Goal: Task Accomplishment & Management: Use online tool/utility

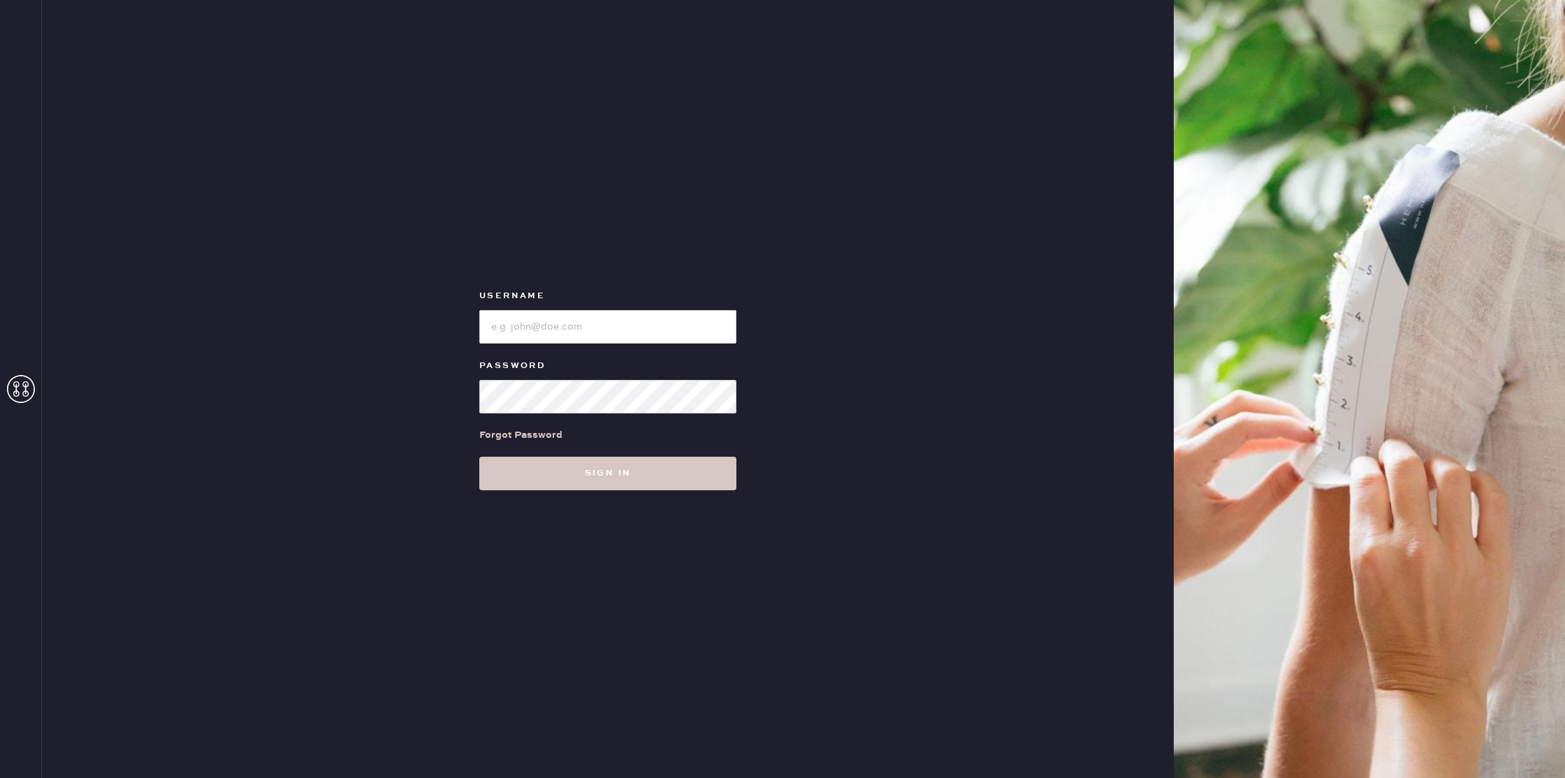
drag, startPoint x: 616, startPoint y: 349, endPoint x: 613, endPoint y: 339, distance: 10.2
click at [615, 347] on form "Username Password Forgot Password Sign in" at bounding box center [607, 389] width 279 height 203
click at [616, 312] on input "loginName" at bounding box center [607, 327] width 257 height 34
type input "ReformationMontrose"
click at [479, 457] on button "Sign in" at bounding box center [607, 474] width 257 height 34
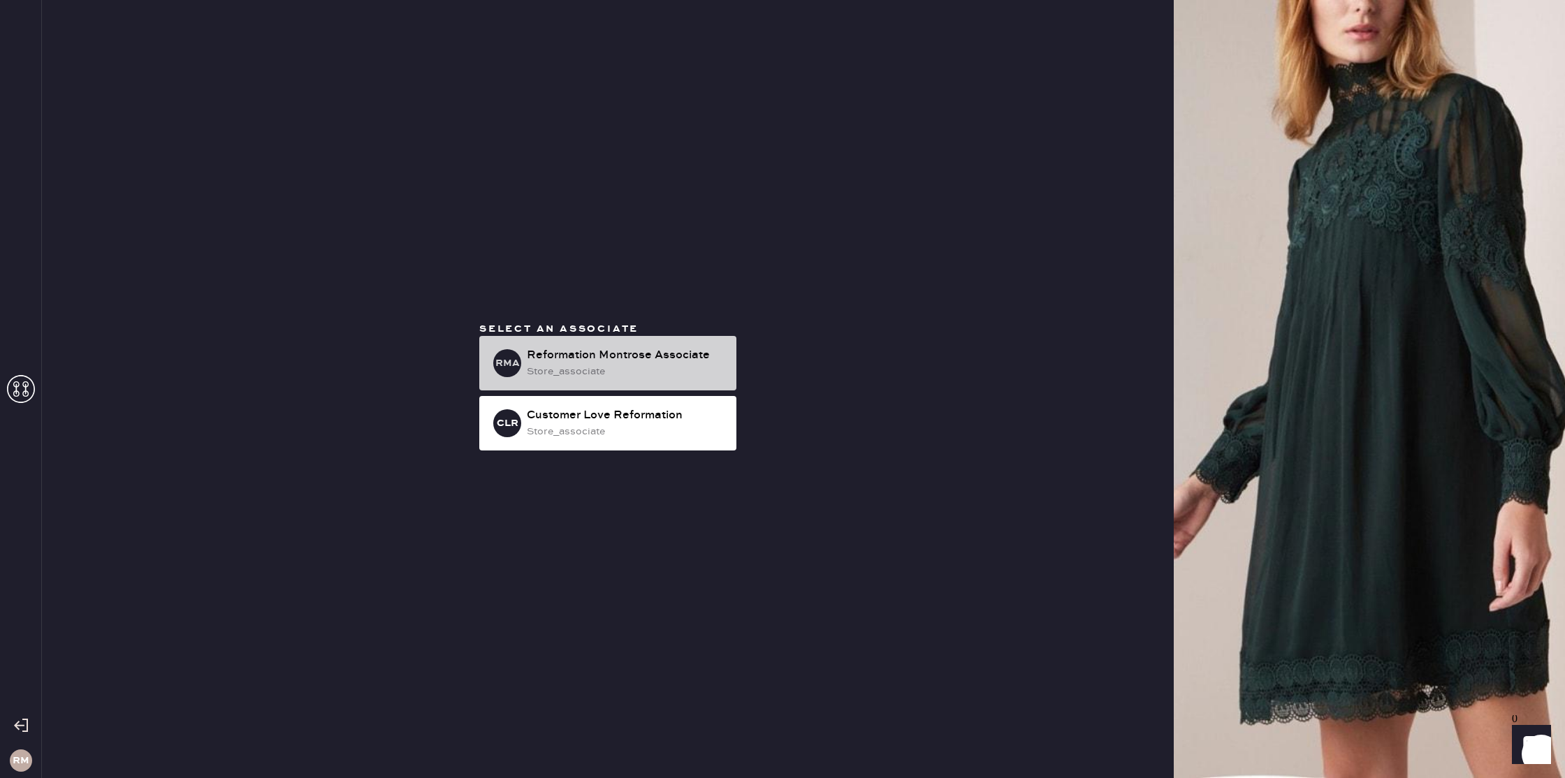
click at [580, 348] on div "Reformation Montrose Associate" at bounding box center [626, 355] width 198 height 17
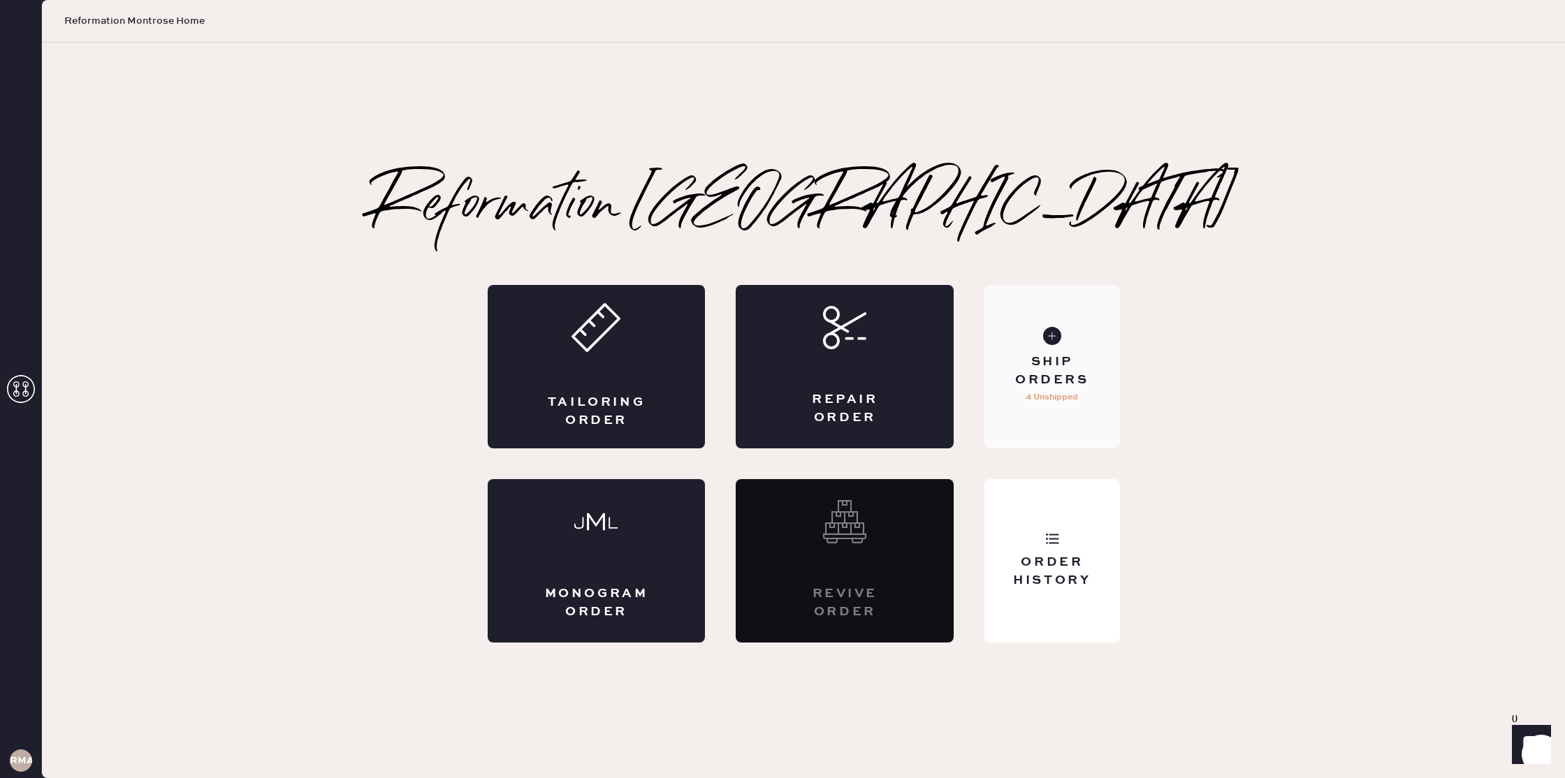
click at [1044, 398] on p "4 Unshipped" at bounding box center [1052, 397] width 52 height 17
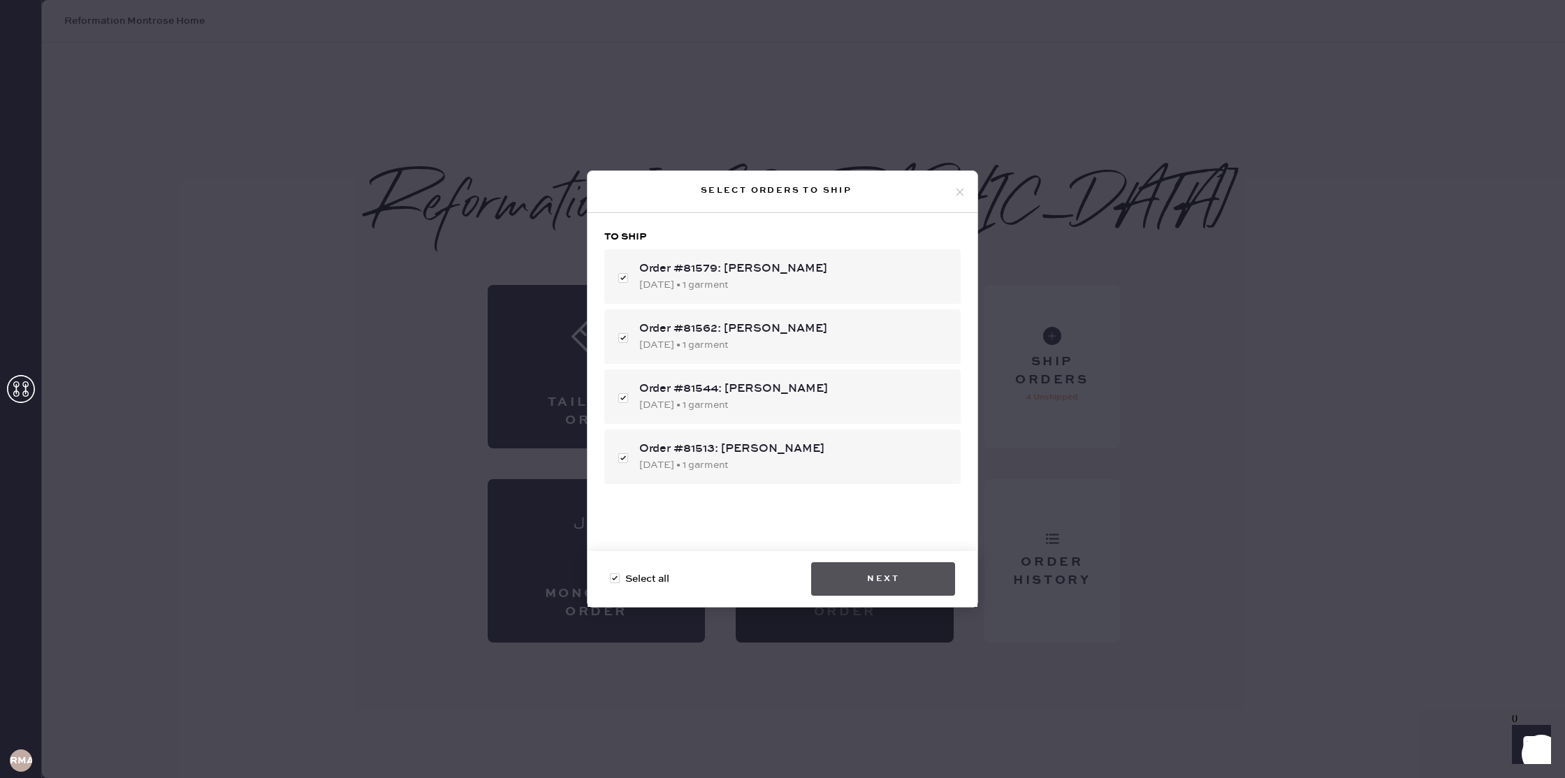
click at [910, 585] on button "Next" at bounding box center [883, 579] width 144 height 34
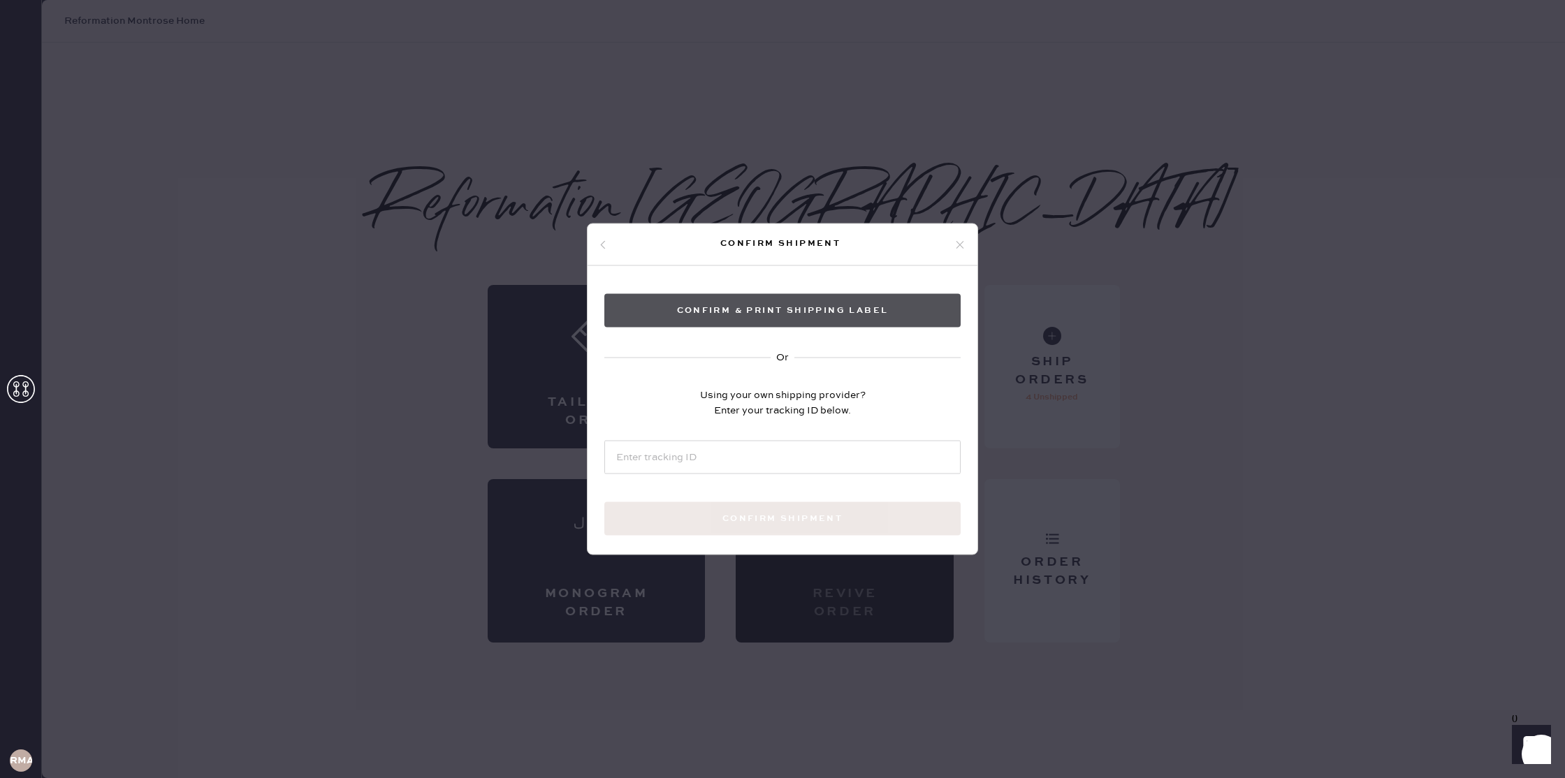
click at [792, 311] on button "Confirm & Print shipping label" at bounding box center [782, 311] width 356 height 34
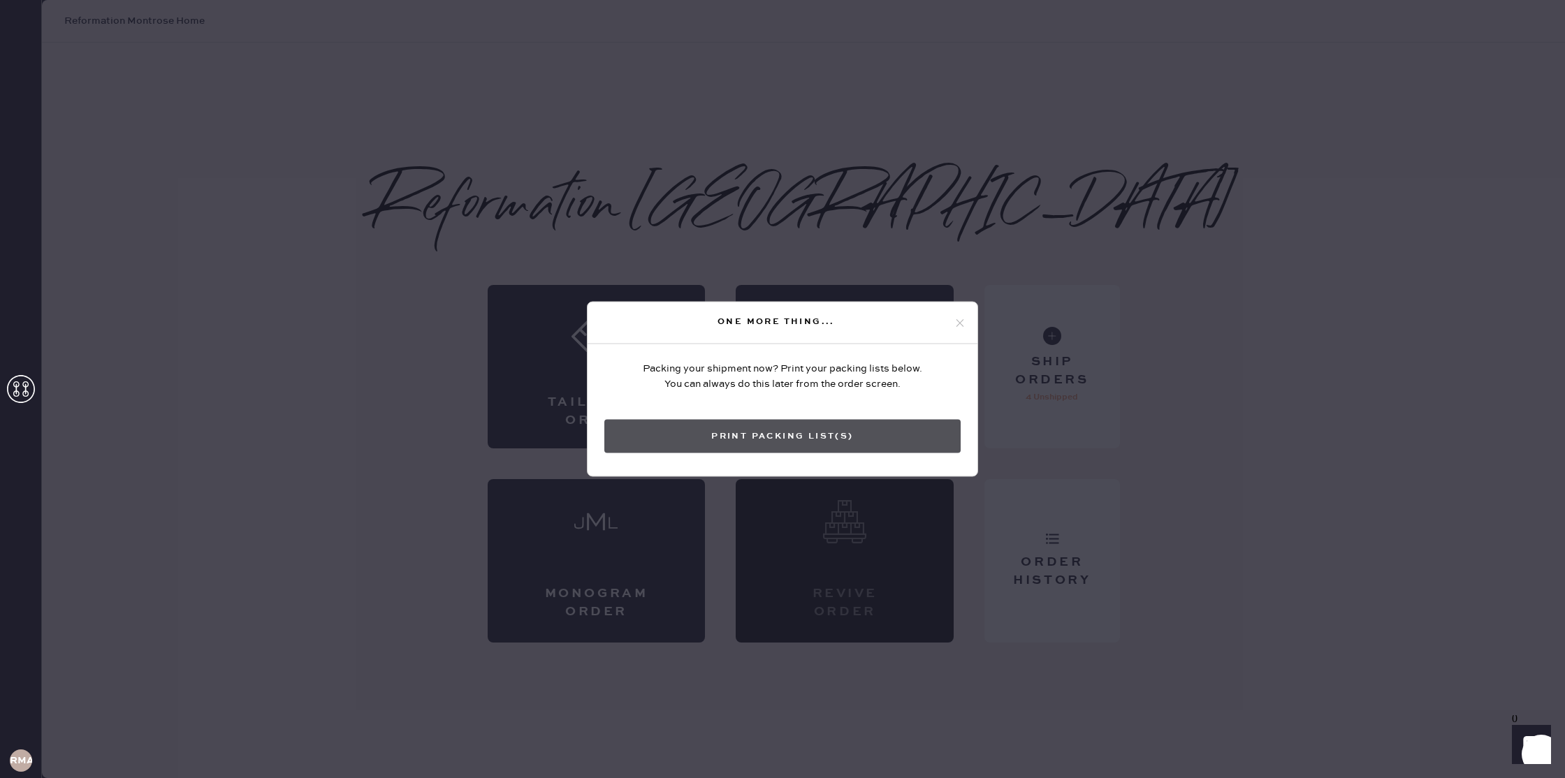
click at [810, 428] on button "Print Packing List(s)" at bounding box center [782, 437] width 356 height 34
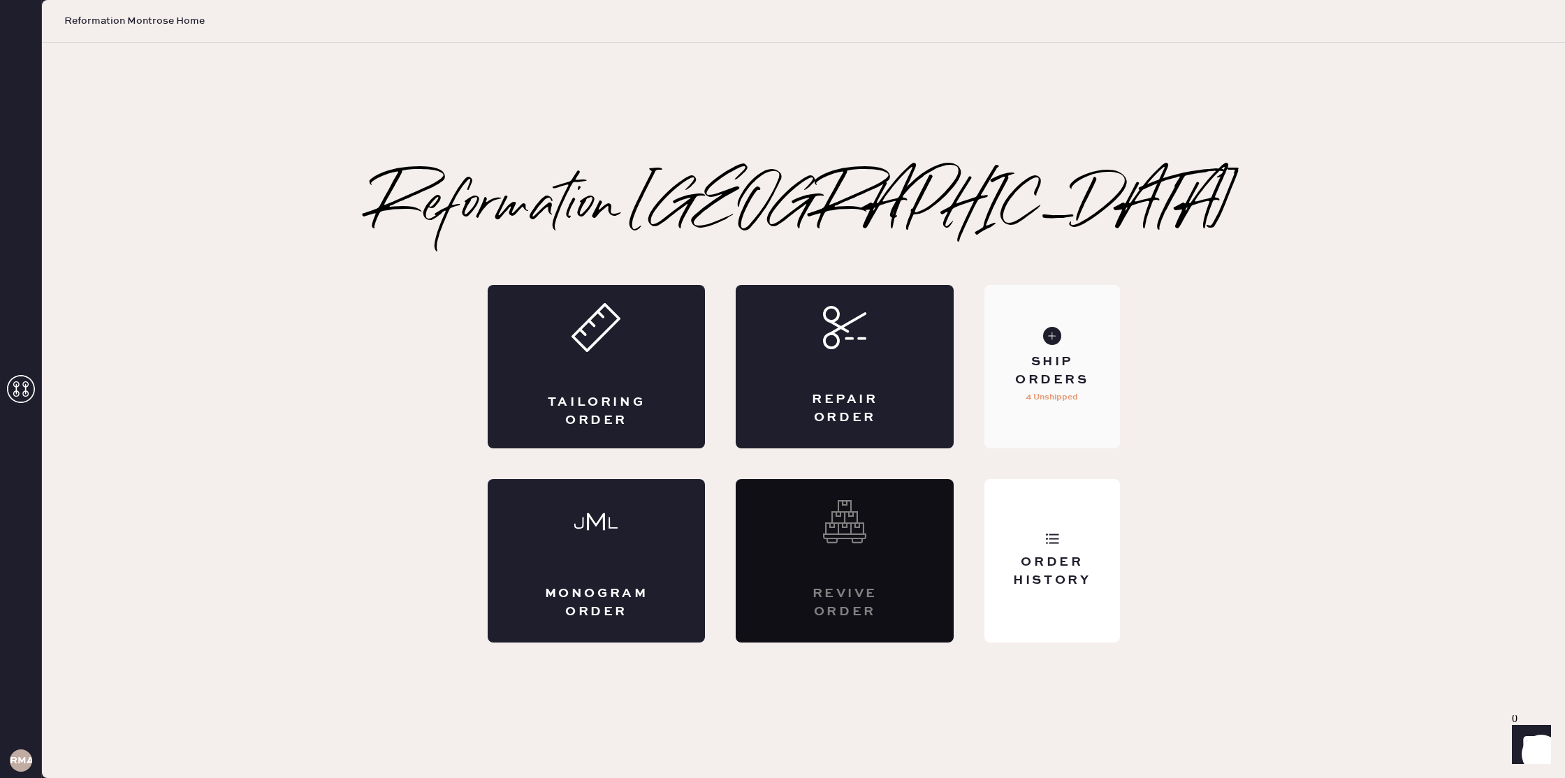
click at [1049, 393] on p "4 Unshipped" at bounding box center [1052, 397] width 52 height 17
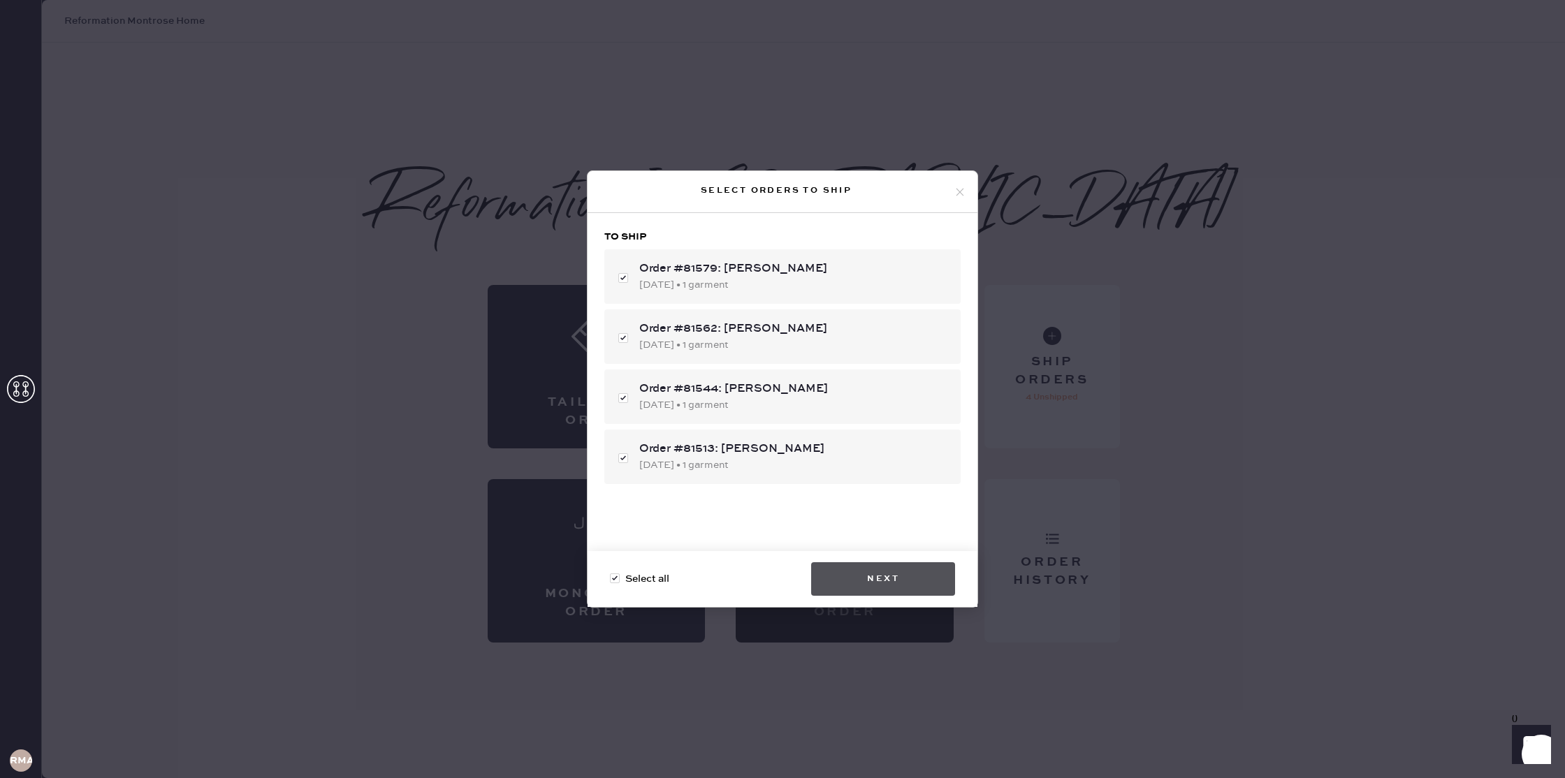
click at [877, 575] on button "Next" at bounding box center [883, 579] width 144 height 34
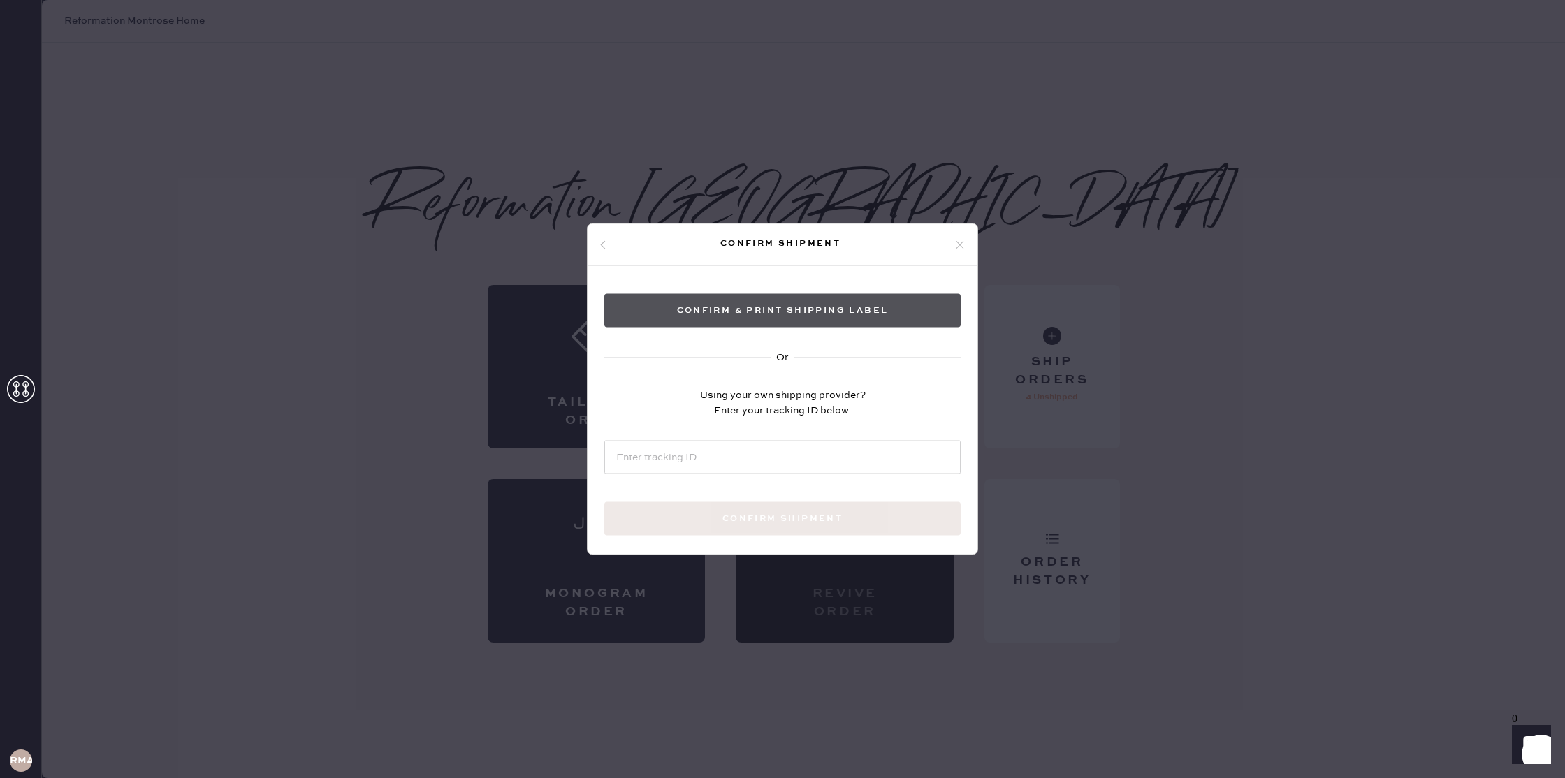
click at [835, 320] on button "Confirm & Print shipping label" at bounding box center [782, 311] width 356 height 34
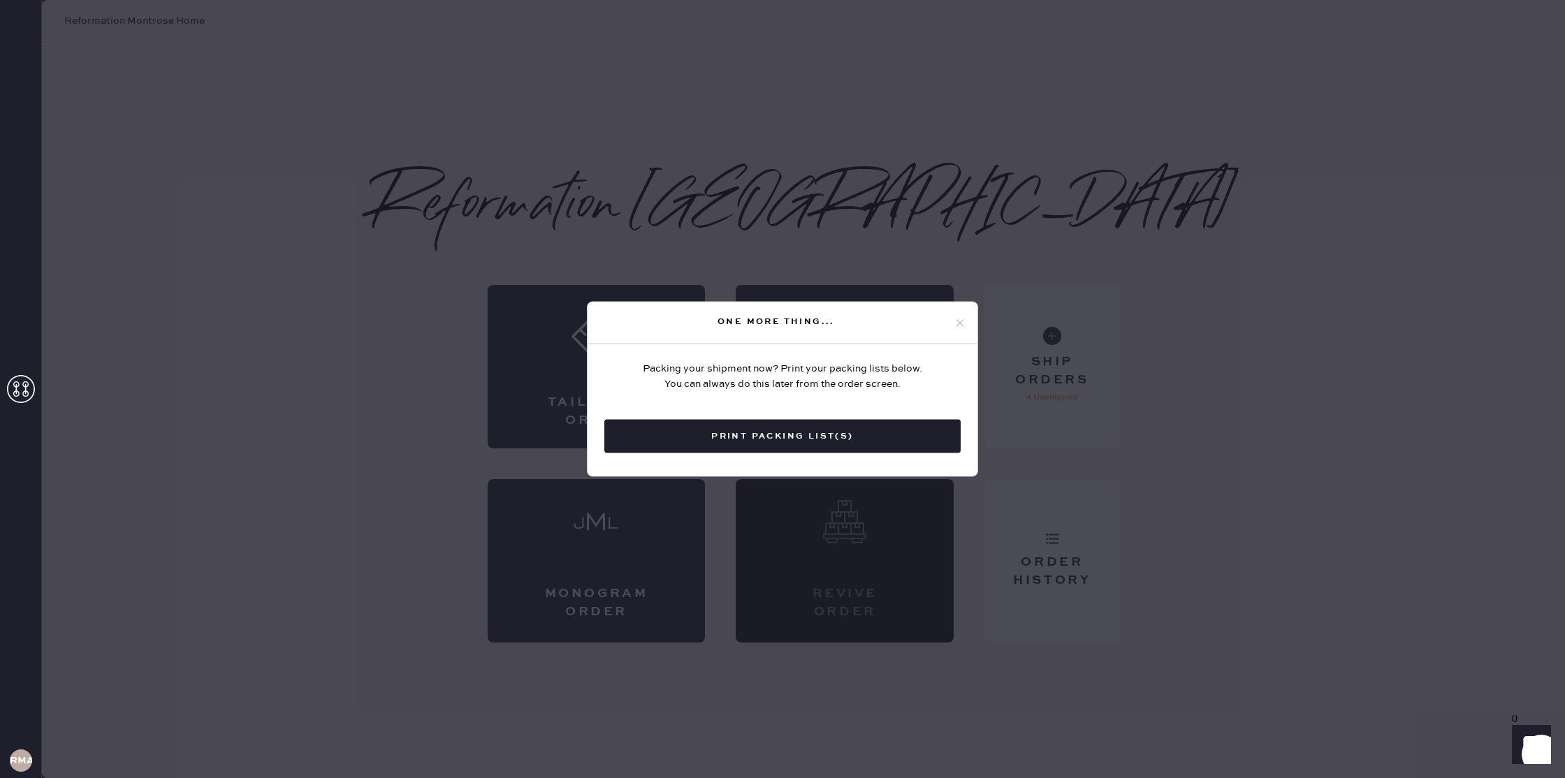
drag, startPoint x: 960, startPoint y: 326, endPoint x: 958, endPoint y: 340, distance: 14.7
click at [959, 326] on icon at bounding box center [960, 322] width 13 height 13
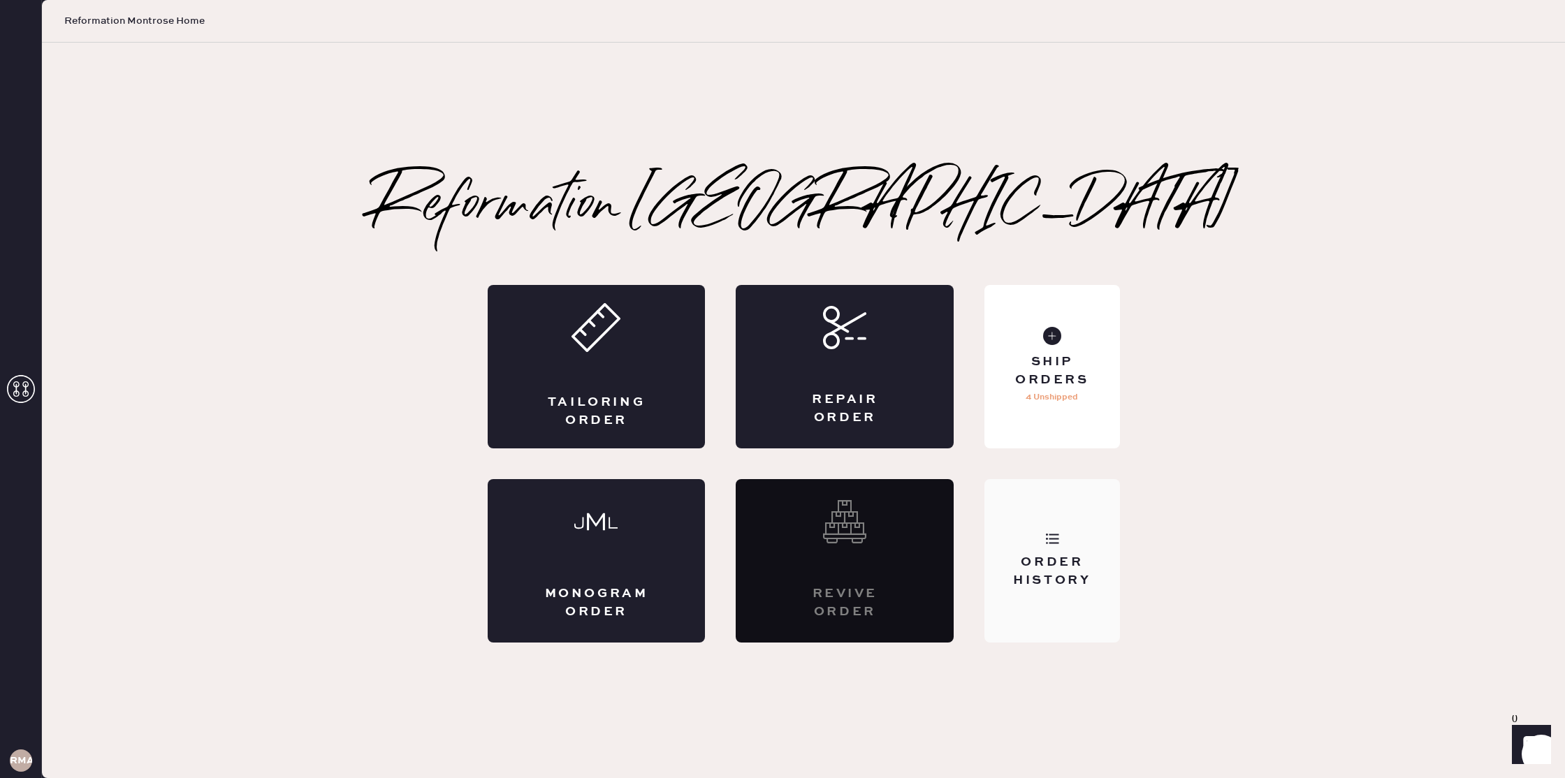
click at [1009, 546] on div "Order History" at bounding box center [1051, 560] width 135 height 163
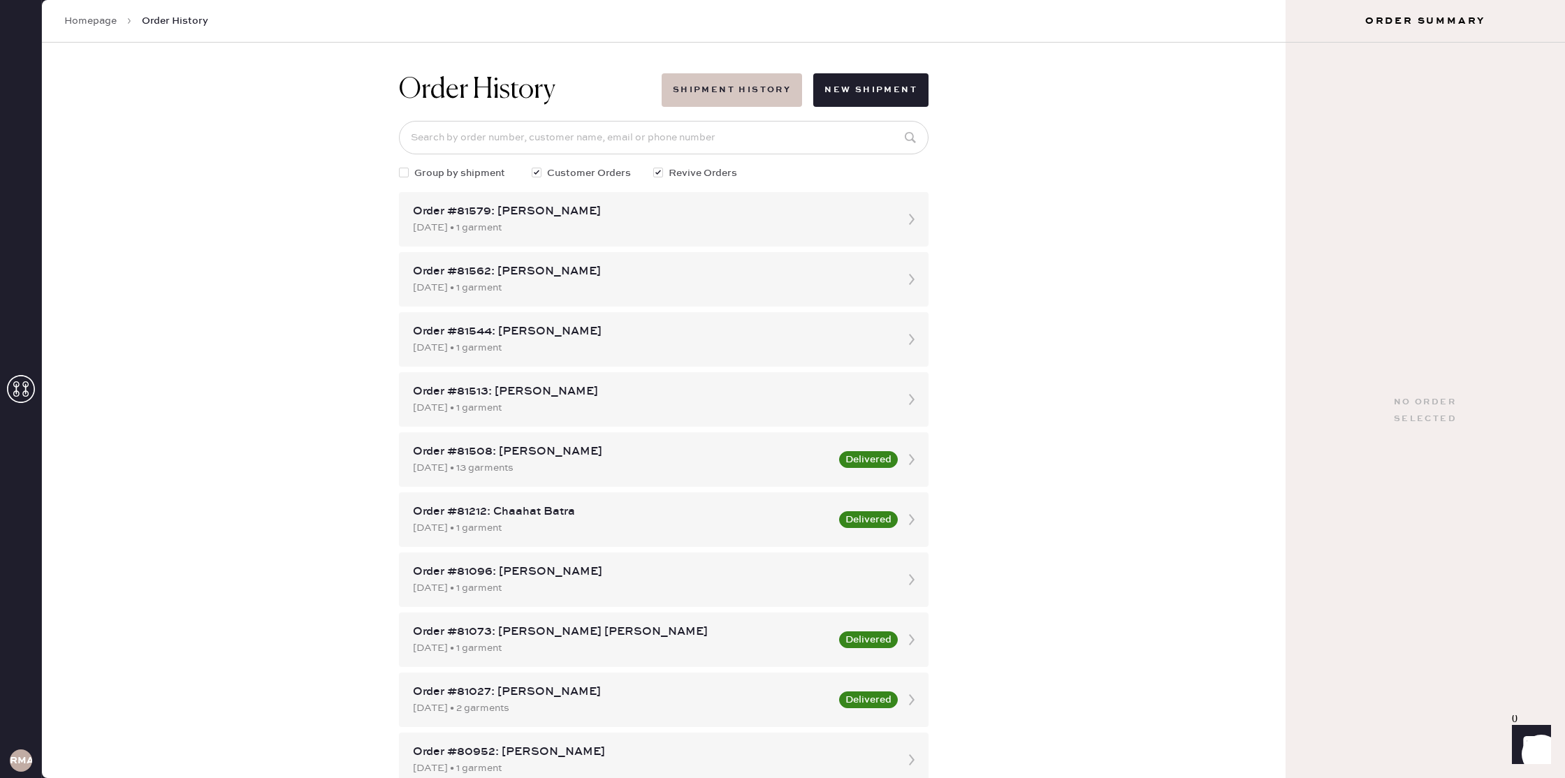
scroll to position [15, 0]
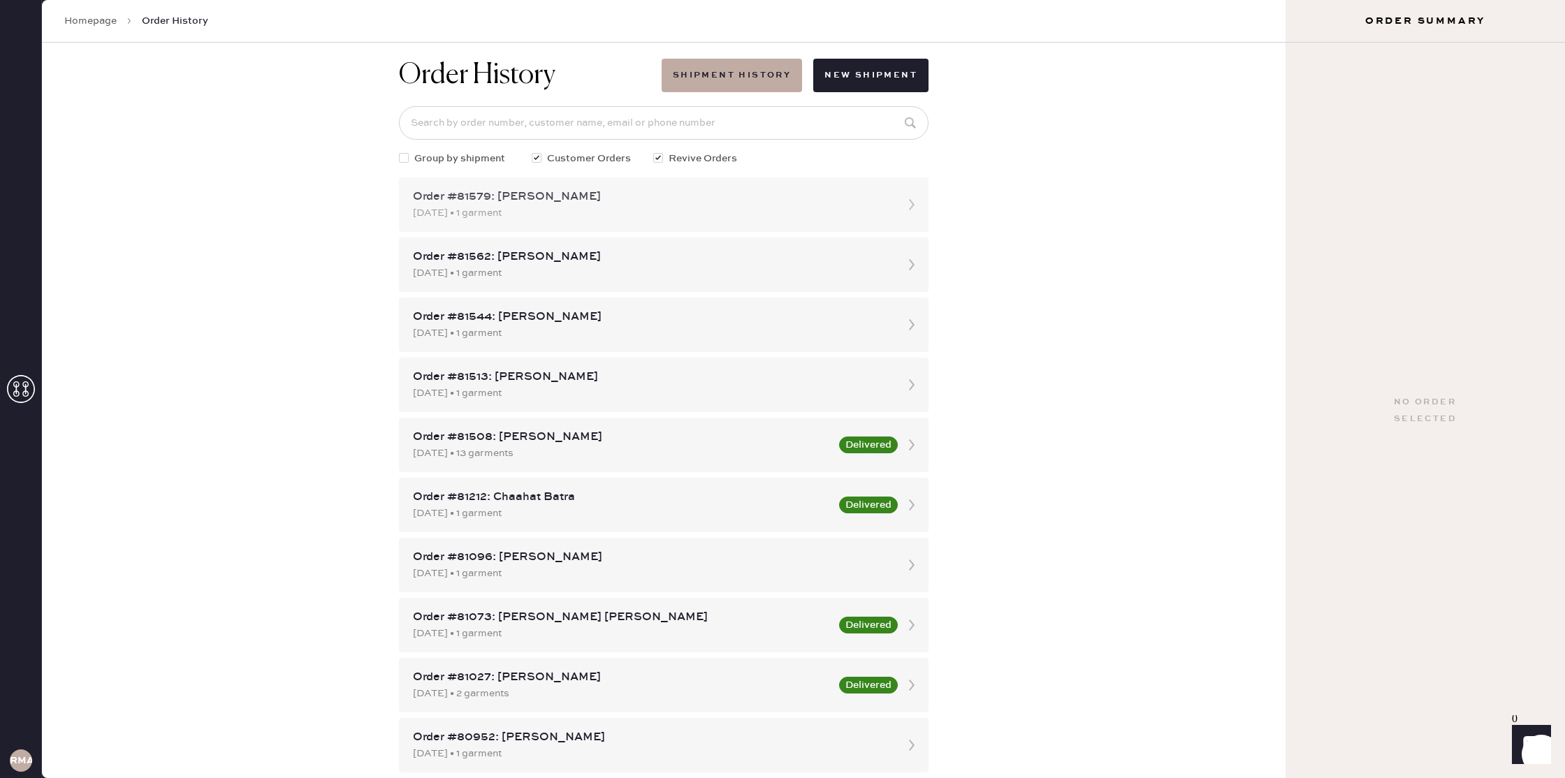
click at [892, 195] on div "Order #81579: [PERSON_NAME] [DATE] • 1 garment" at bounding box center [664, 204] width 530 height 54
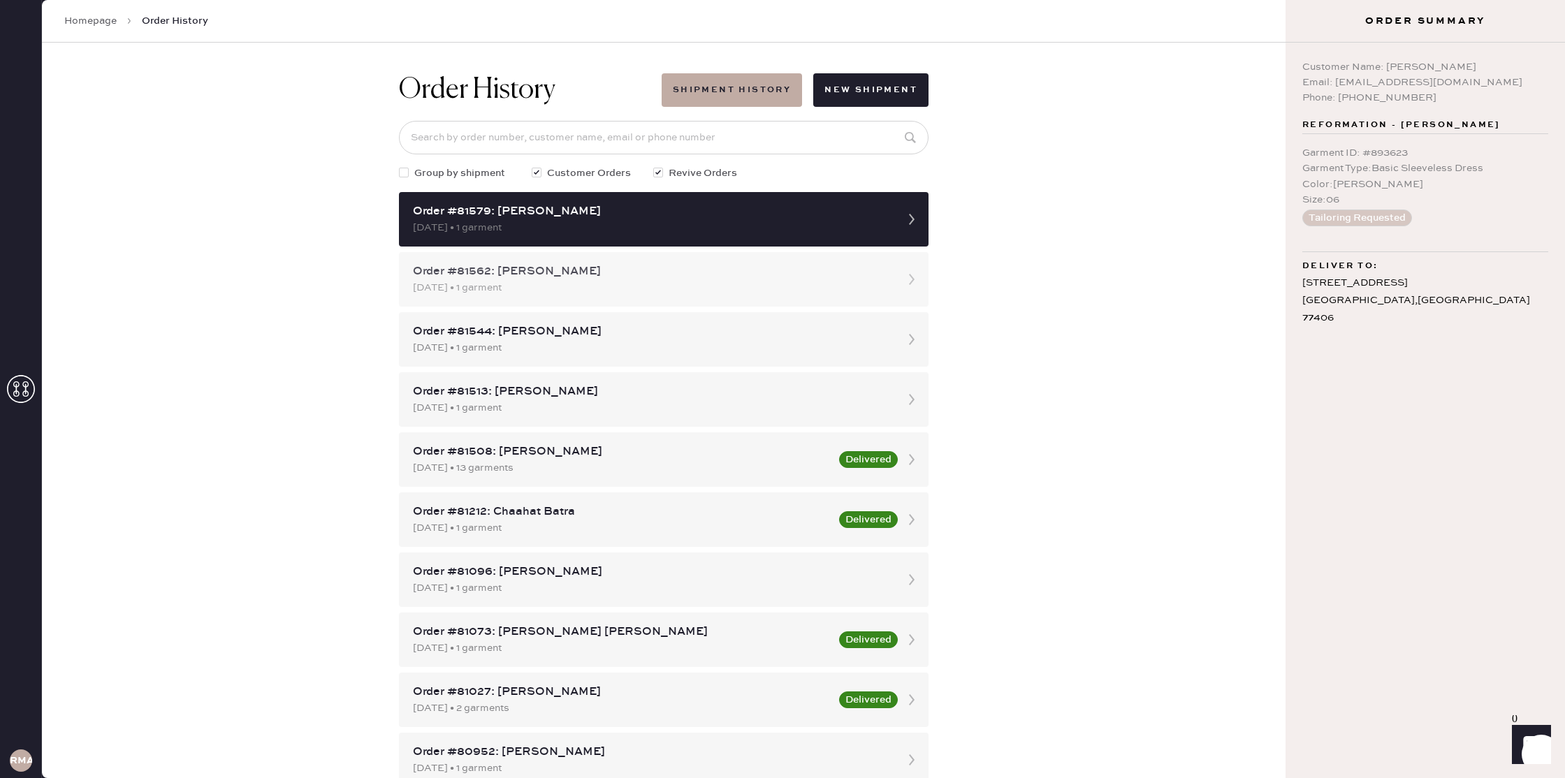
click at [858, 269] on div "Order #81562: [PERSON_NAME]" at bounding box center [651, 271] width 476 height 17
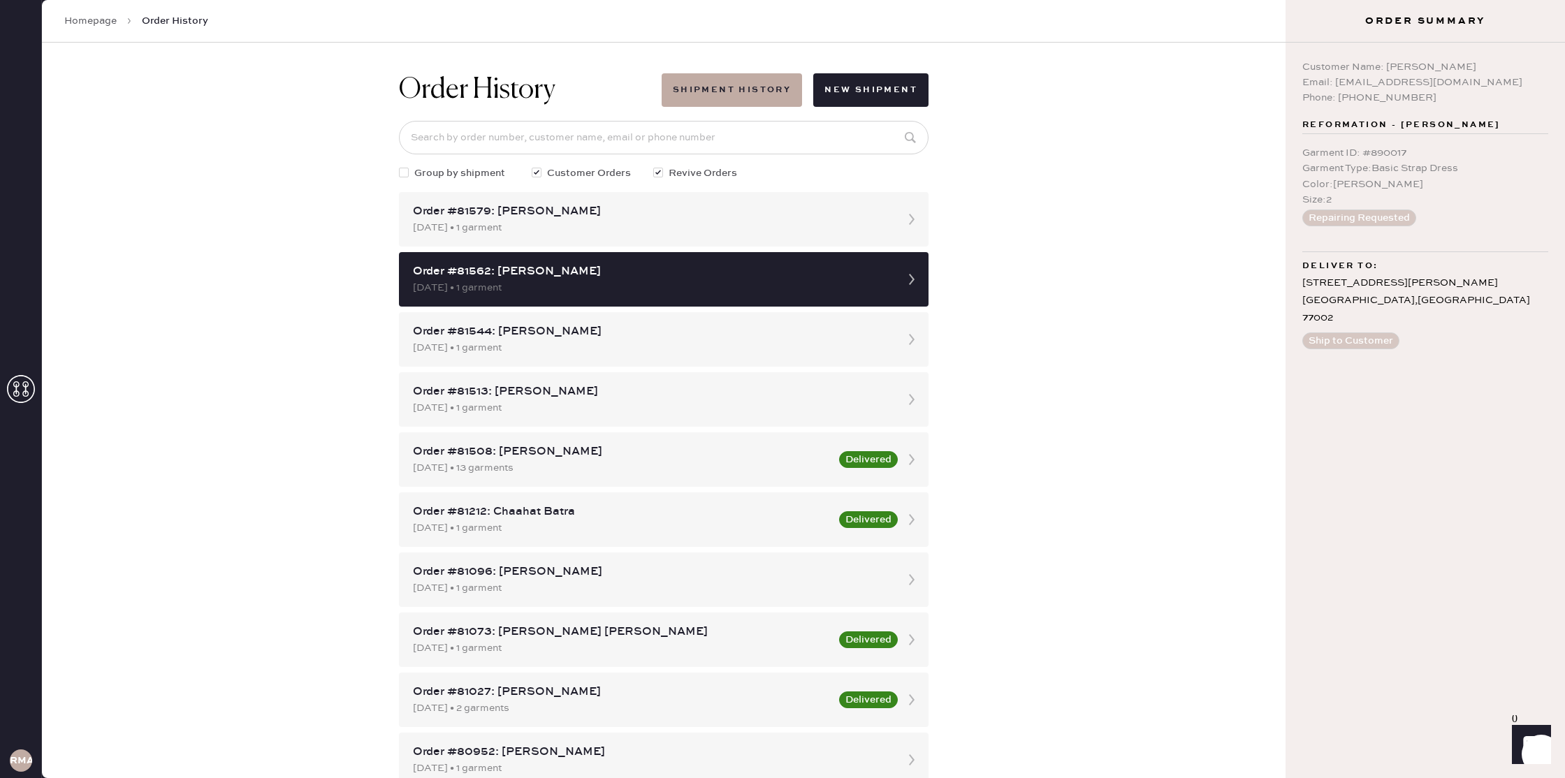
click at [416, 172] on span "Group by shipment" at bounding box center [459, 173] width 91 height 15
click at [400, 166] on input "Group by shipment" at bounding box center [399, 166] width 1 height 1
checkbox input "true"
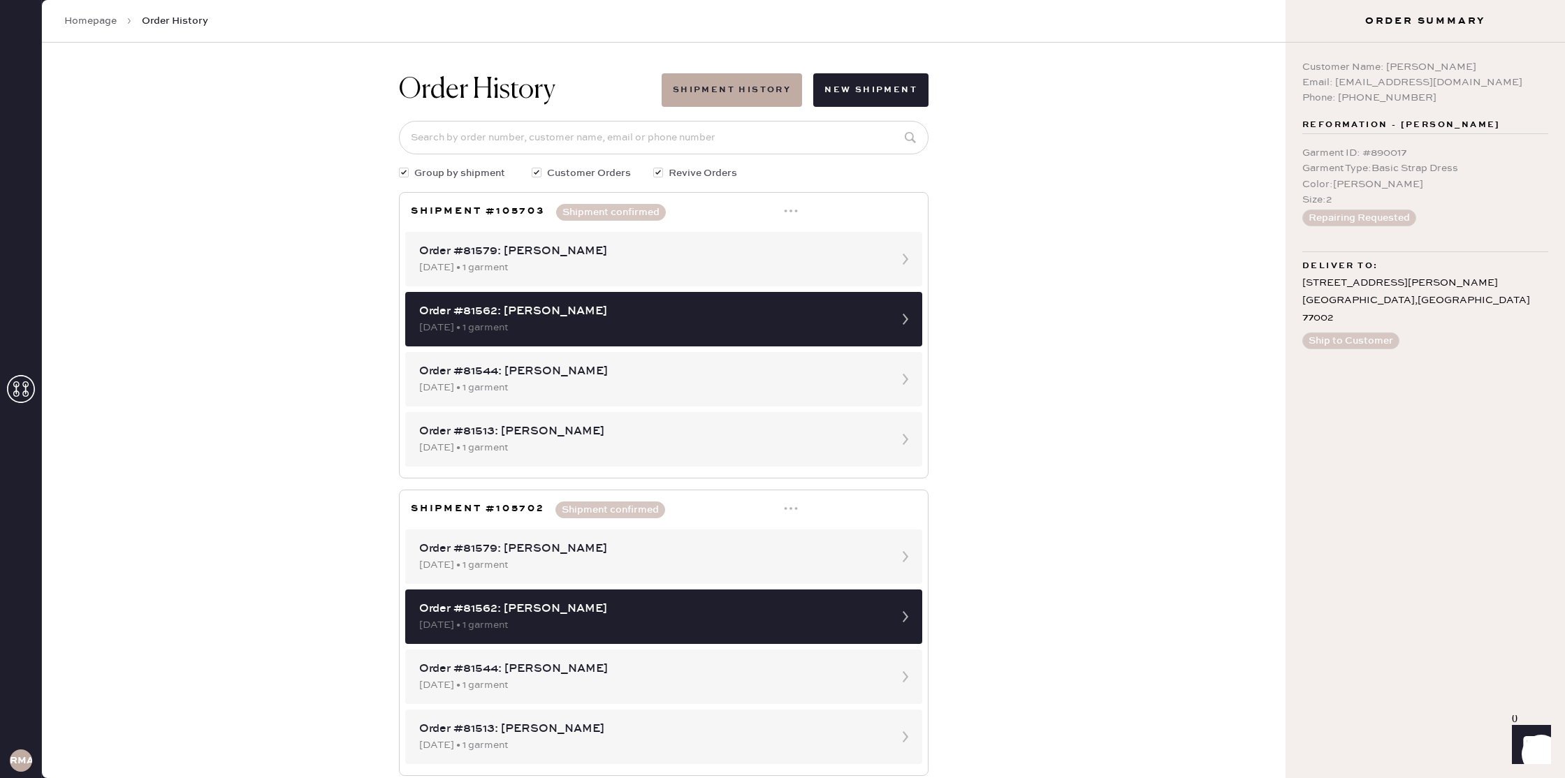
click at [792, 212] on icon at bounding box center [791, 211] width 14 height 14
click at [765, 239] on div "Print Shipping Label" at bounding box center [733, 238] width 96 height 15
